Goal: Transaction & Acquisition: Purchase product/service

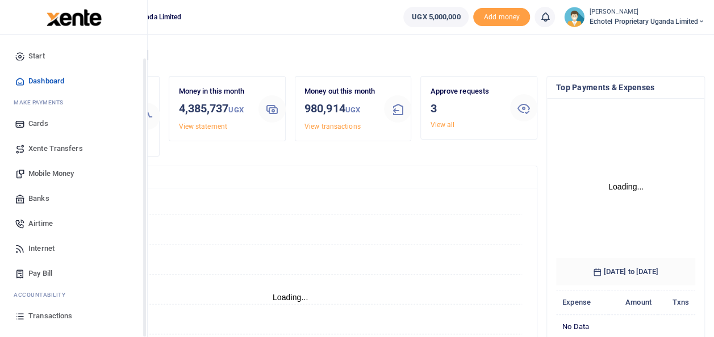
scroll to position [68, 0]
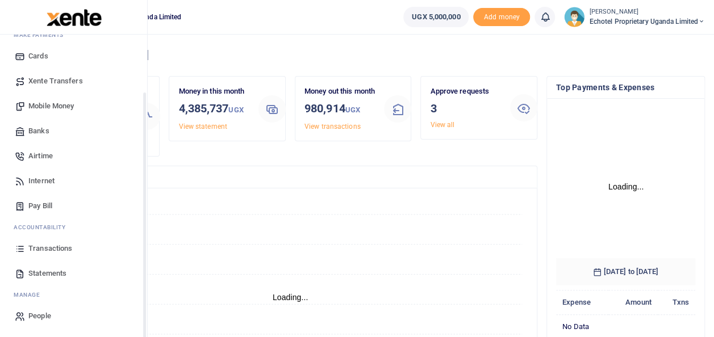
click at [31, 157] on span "Airtime" at bounding box center [40, 155] width 24 height 11
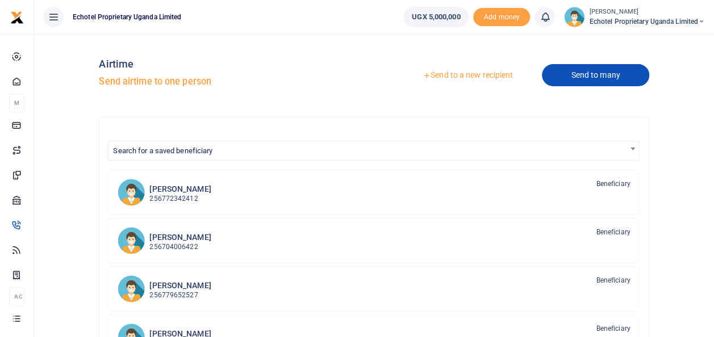
click at [590, 74] on link "Send to many" at bounding box center [595, 75] width 107 height 22
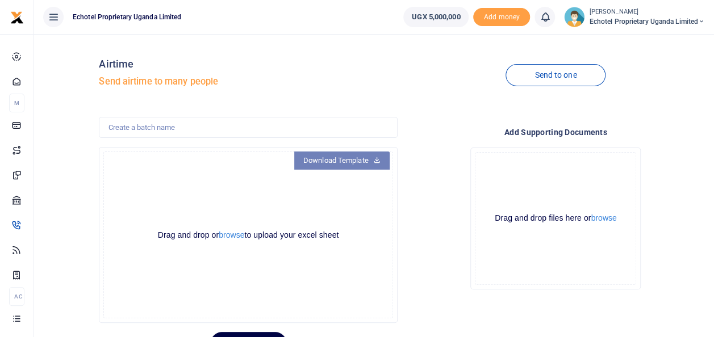
click at [335, 162] on link "Download Template" at bounding box center [341, 161] width 95 height 18
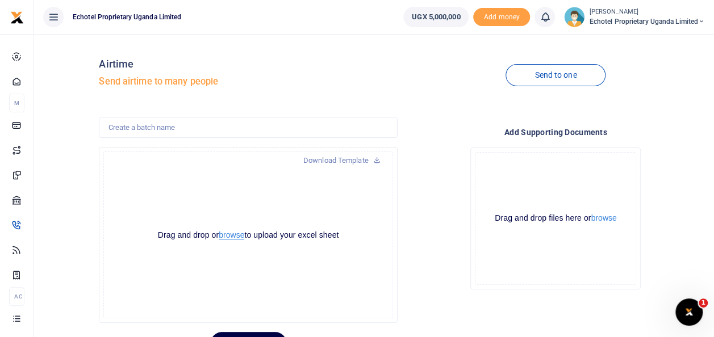
click at [234, 236] on button "browse" at bounding box center [232, 235] width 26 height 9
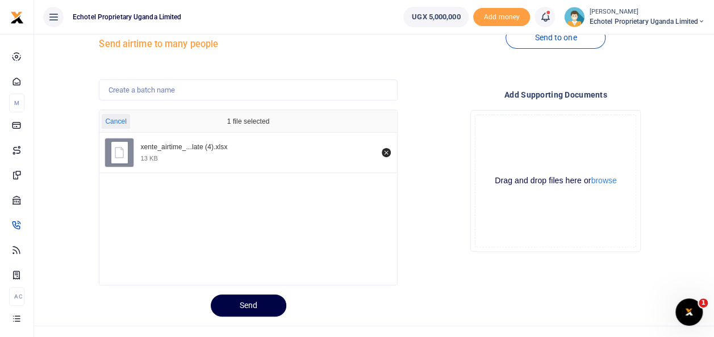
scroll to position [55, 0]
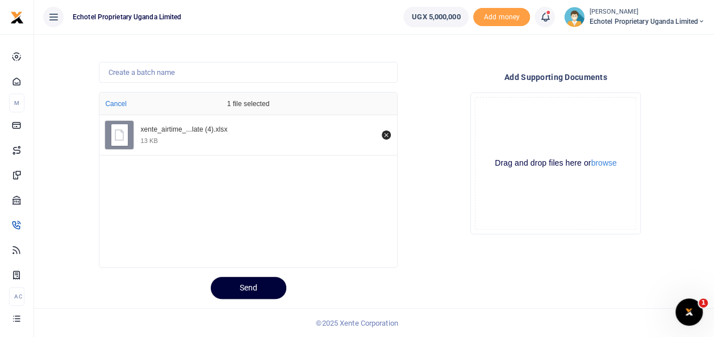
click at [233, 287] on button "Send" at bounding box center [248, 288] width 75 height 22
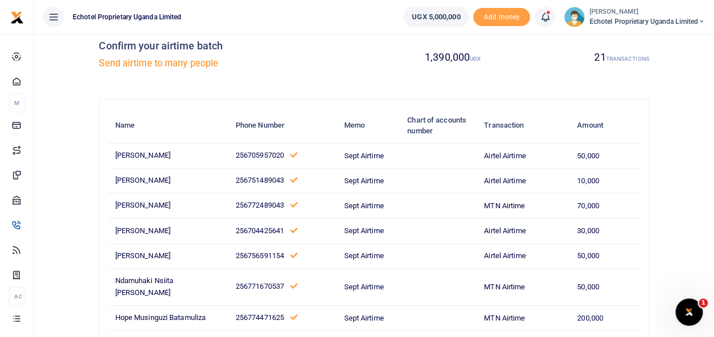
scroll to position [0, 0]
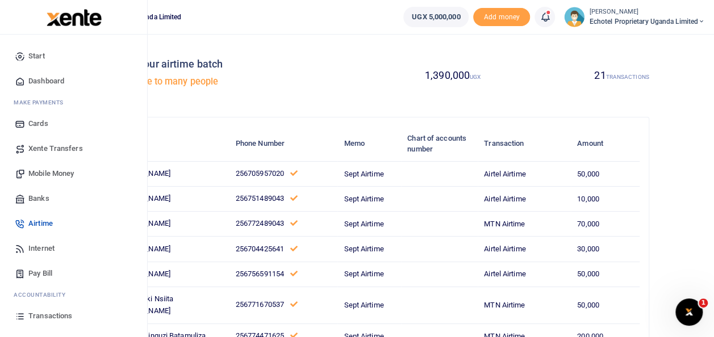
click at [39, 148] on span "Xente Transfers" at bounding box center [55, 148] width 54 height 11
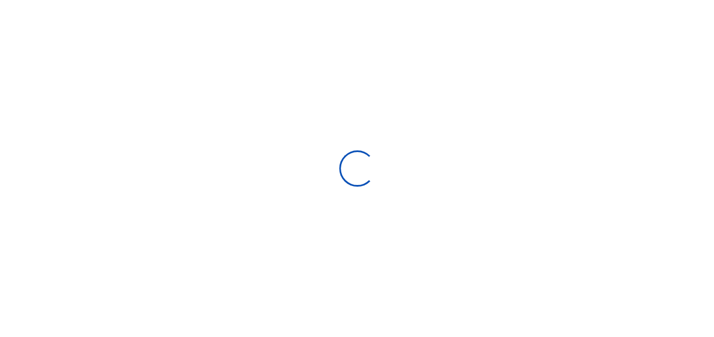
select select
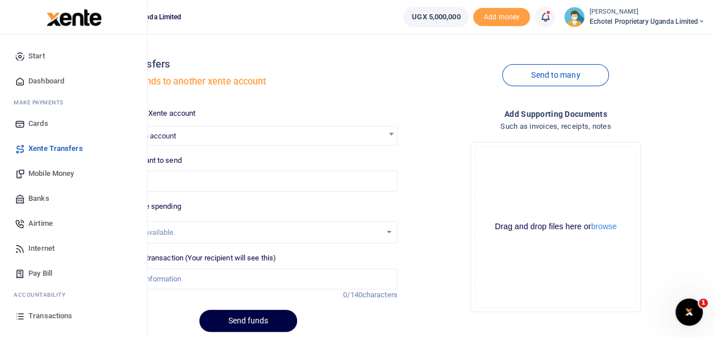
click at [43, 226] on span "Airtime" at bounding box center [40, 223] width 24 height 11
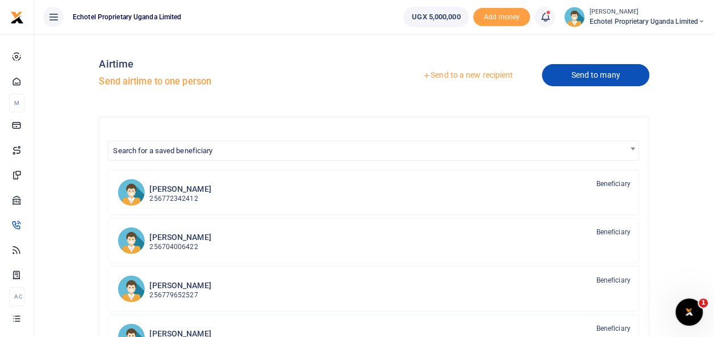
click at [602, 75] on link "Send to many" at bounding box center [595, 75] width 107 height 22
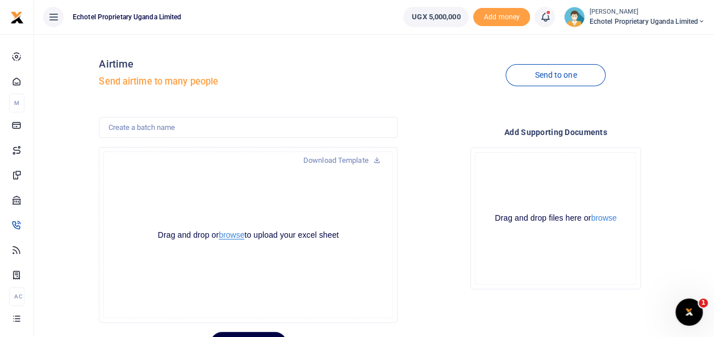
click at [235, 235] on button "browse" at bounding box center [232, 235] width 26 height 9
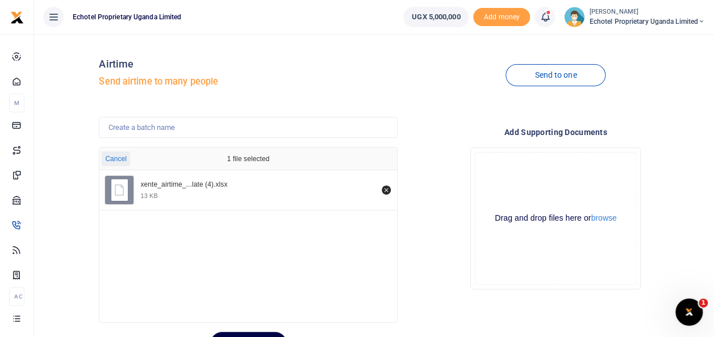
scroll to position [55, 0]
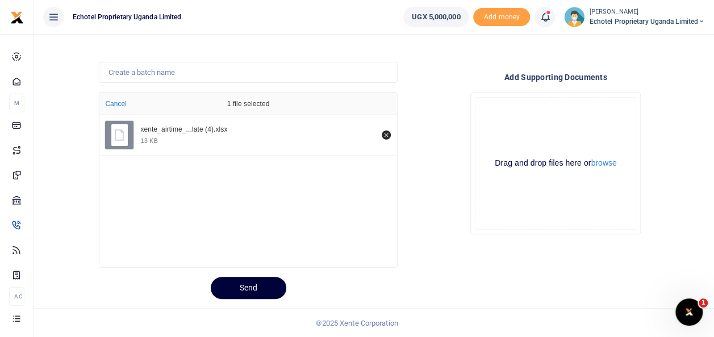
click at [246, 283] on button "Send" at bounding box center [248, 288] width 75 height 22
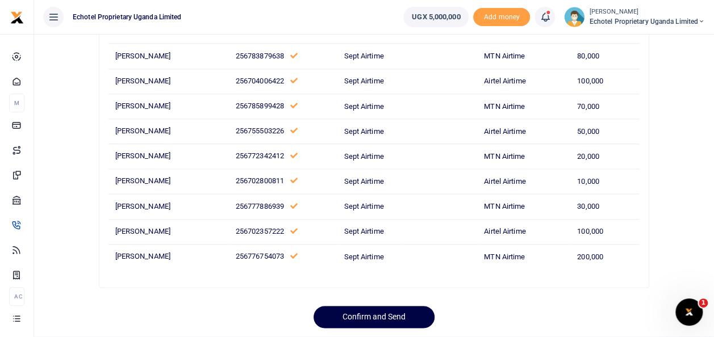
scroll to position [592, 0]
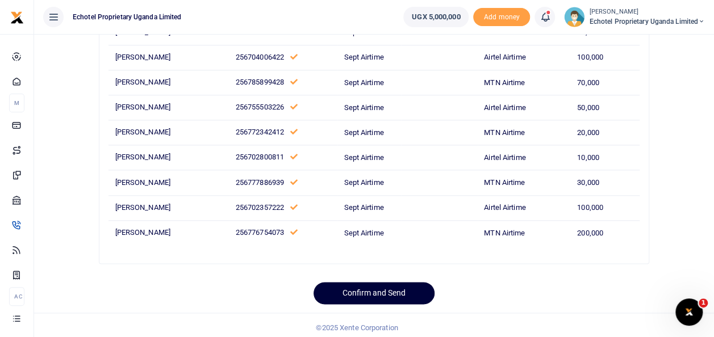
click at [386, 291] on button "Confirm and Send" at bounding box center [373, 293] width 121 height 22
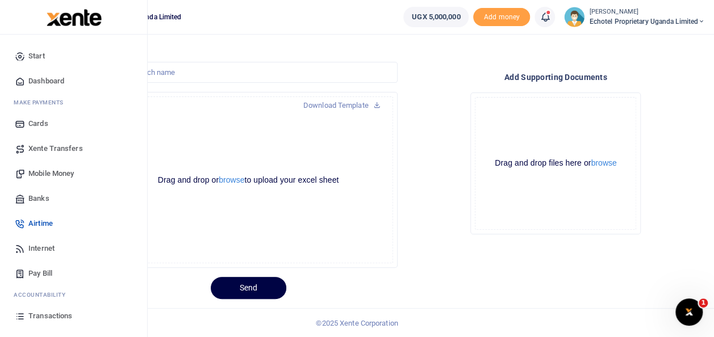
click at [39, 321] on span "Transactions" at bounding box center [50, 316] width 44 height 11
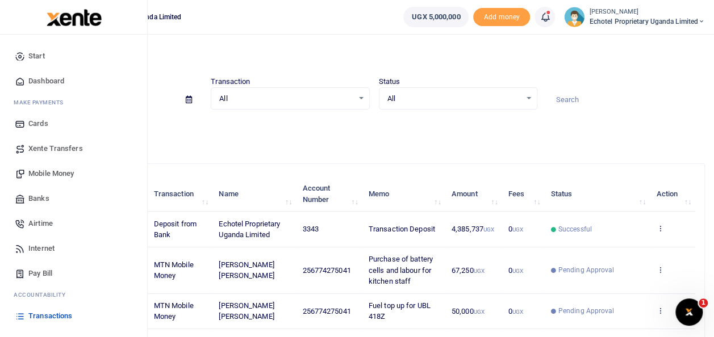
click at [33, 173] on span "Mobile Money" at bounding box center [50, 173] width 45 height 11
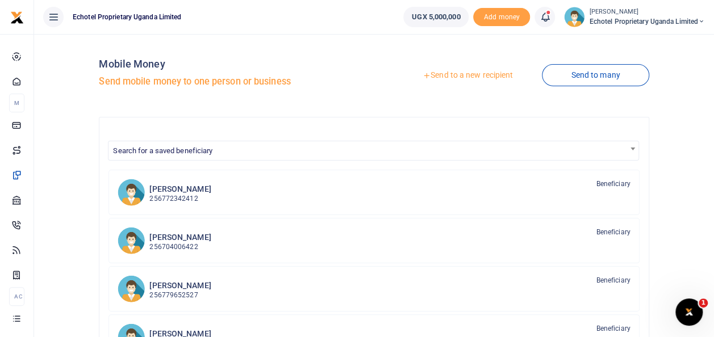
click at [464, 78] on link "Send to a new recipient" at bounding box center [467, 75] width 148 height 20
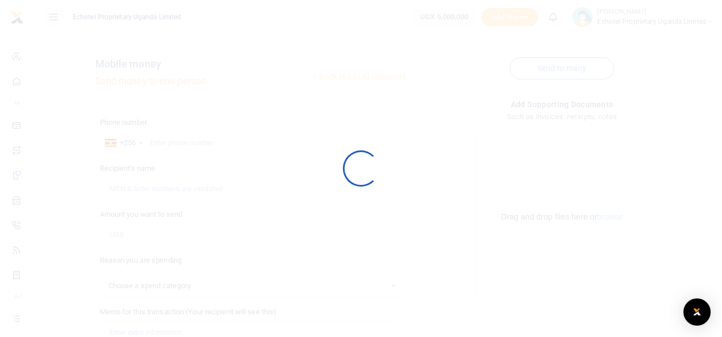
select select
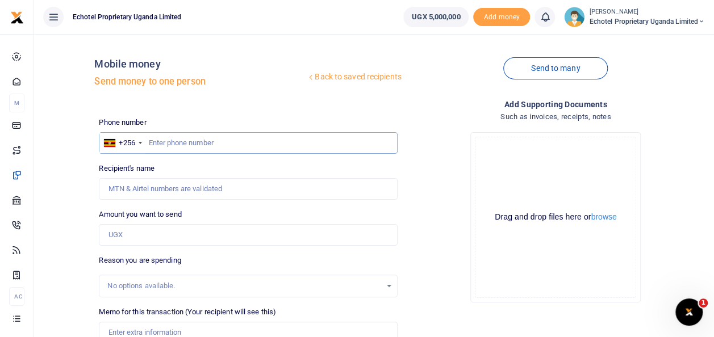
click at [185, 144] on input "text" at bounding box center [248, 143] width 298 height 22
click at [185, 186] on input "Recipient's name" at bounding box center [248, 189] width 298 height 22
type input "F"
type input "Faridah Nanyanzi"
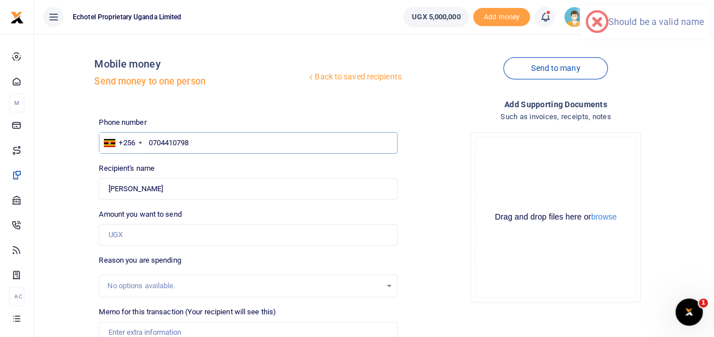
click at [152, 144] on input "0704410798" at bounding box center [248, 143] width 298 height 22
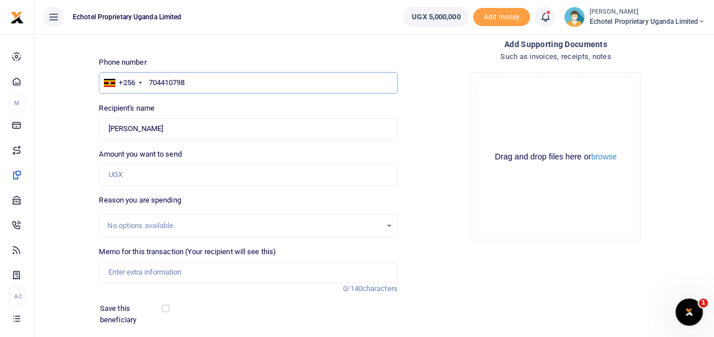
scroll to position [114, 0]
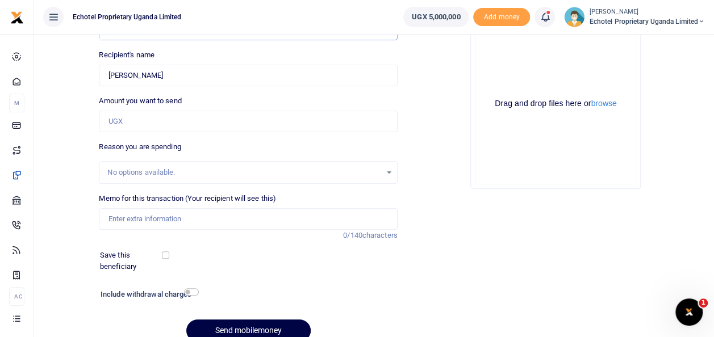
type input "704410798"
click at [139, 128] on input "Amount you want to send" at bounding box center [248, 122] width 298 height 22
type input "50,000"
click at [136, 217] on input "Memo for this transaction (Your recipient will see this)" at bounding box center [248, 219] width 298 height 22
type input "Staff fruits"
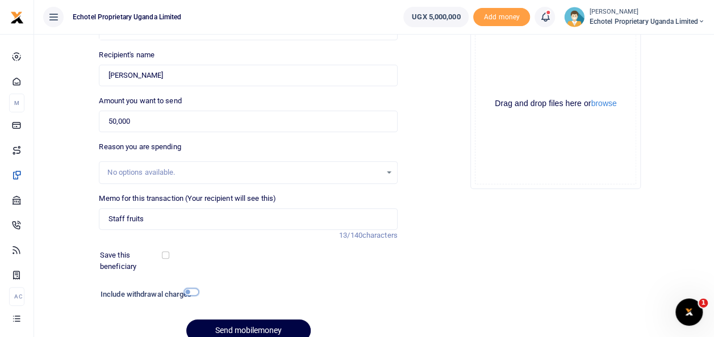
click at [191, 293] on input "checkbox" at bounding box center [191, 291] width 15 height 7
checkbox input "true"
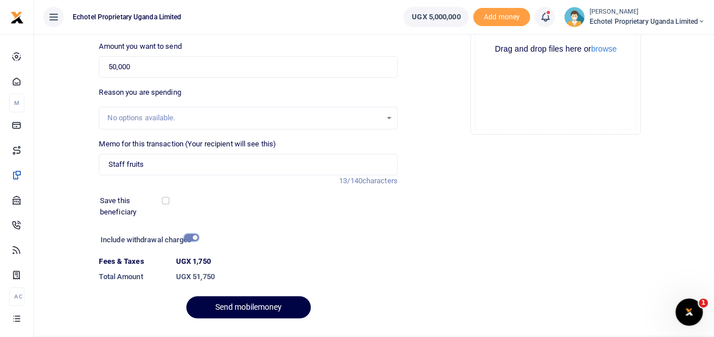
scroll to position [196, 0]
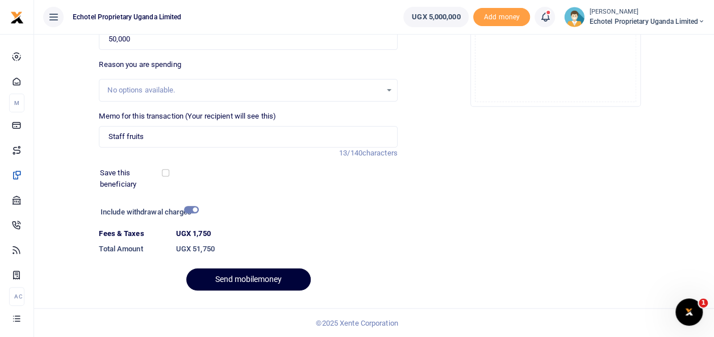
click at [263, 279] on button "Send mobilemoney" at bounding box center [248, 280] width 124 height 22
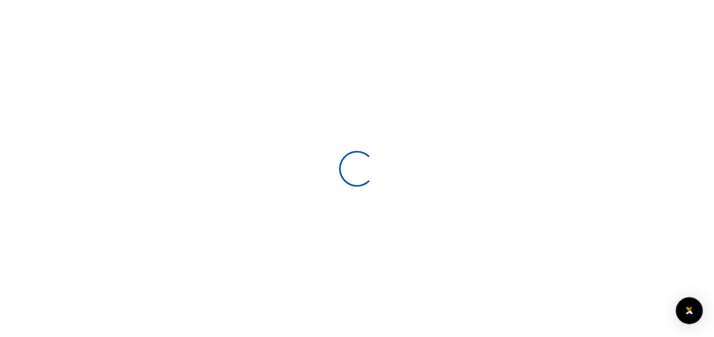
scroll to position [165, 0]
select select
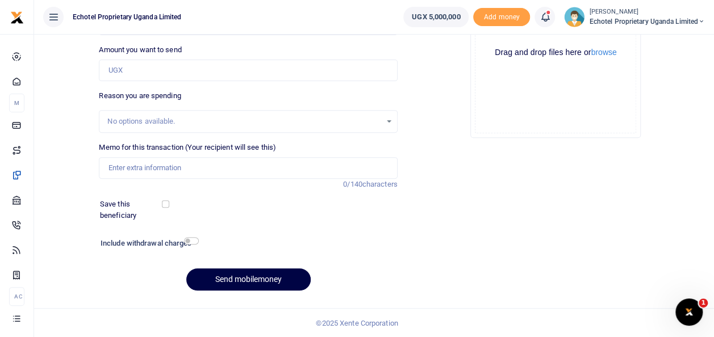
scroll to position [0, 0]
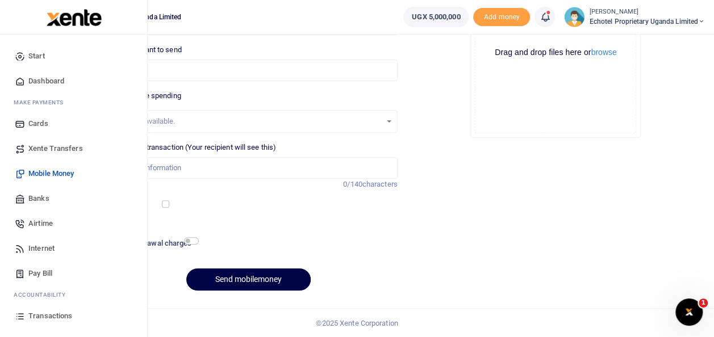
click at [59, 313] on span "Transactions" at bounding box center [50, 316] width 44 height 11
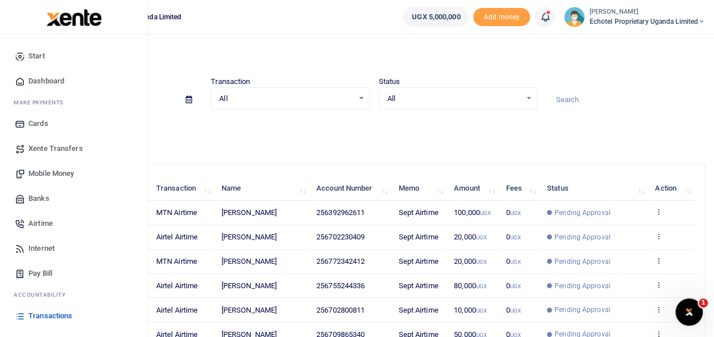
click at [57, 170] on span "Mobile Money" at bounding box center [50, 173] width 45 height 11
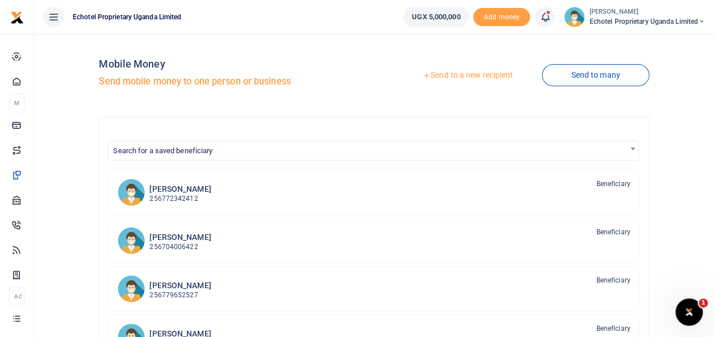
click at [57, 170] on div "Mobile Money Send mobile money to one person or business Send to a new recipien…" at bounding box center [374, 298] width 670 height 511
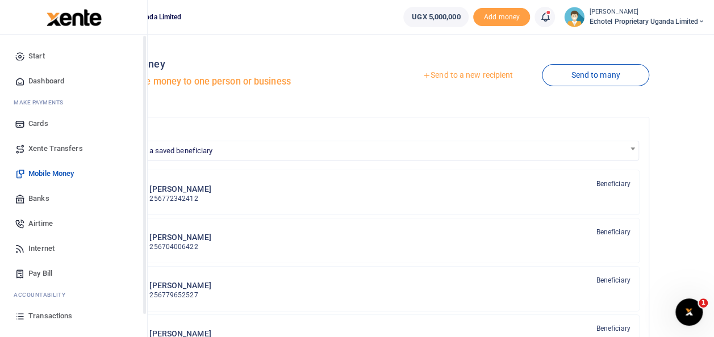
click at [36, 314] on span "Transactions" at bounding box center [50, 316] width 44 height 11
